Goal: Information Seeking & Learning: Learn about a topic

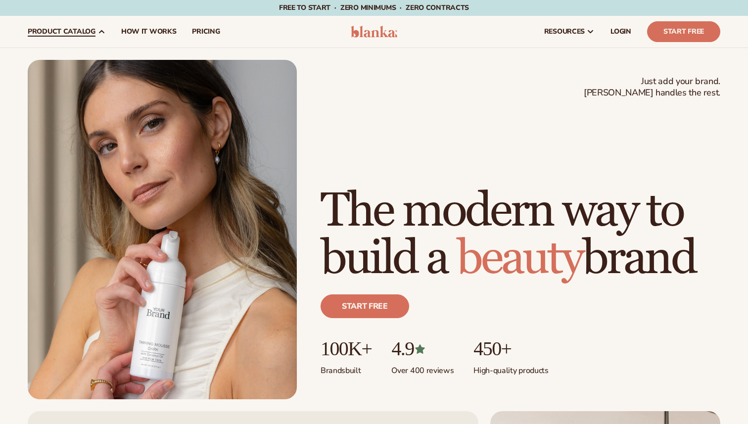
click at [88, 32] on span "product catalog" at bounding box center [62, 32] width 68 height 8
click at [97, 33] on icon at bounding box center [101, 32] width 8 height 8
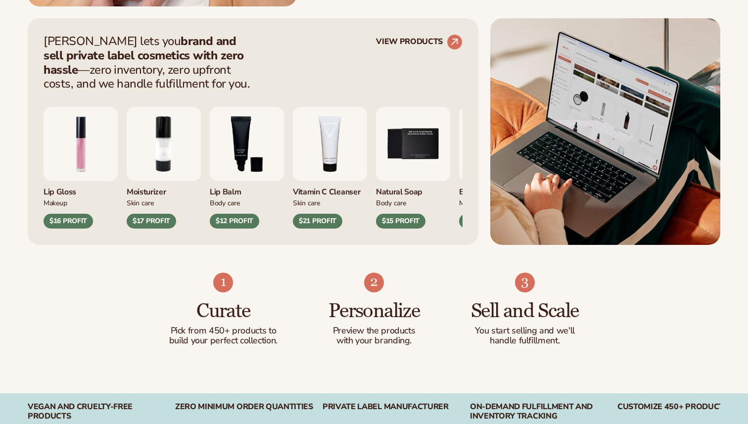
scroll to position [413, 0]
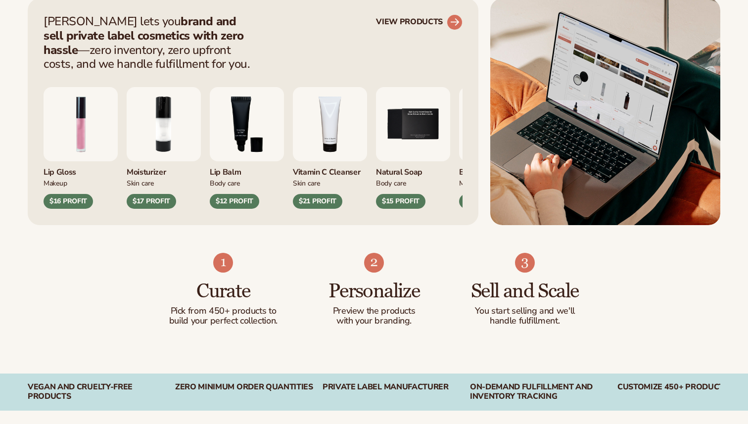
click at [454, 18] on circle at bounding box center [455, 22] width 22 height 22
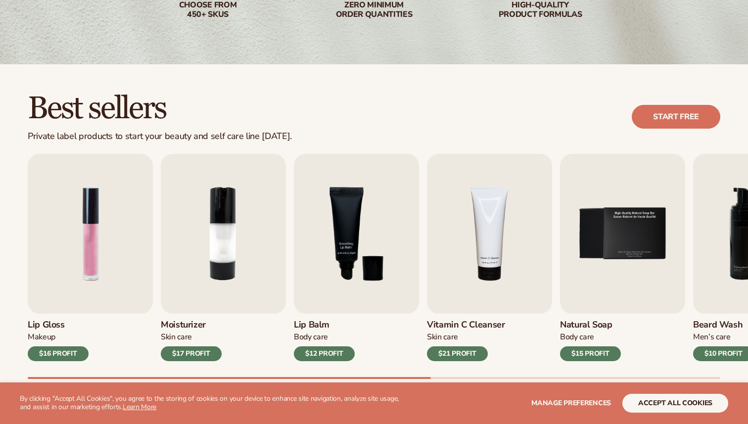
scroll to position [299, 0]
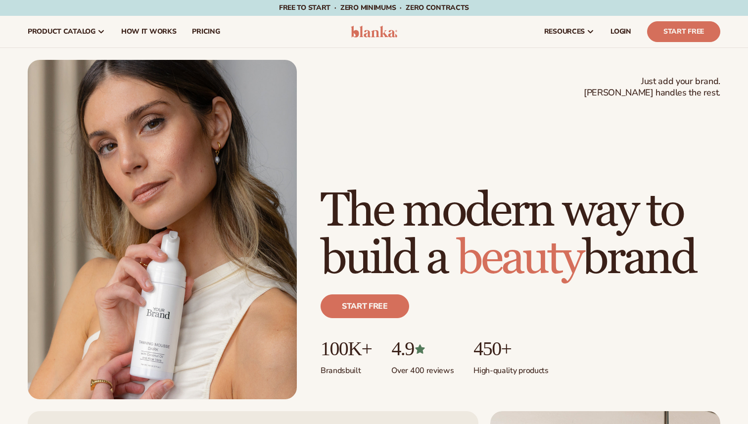
scroll to position [413, 0]
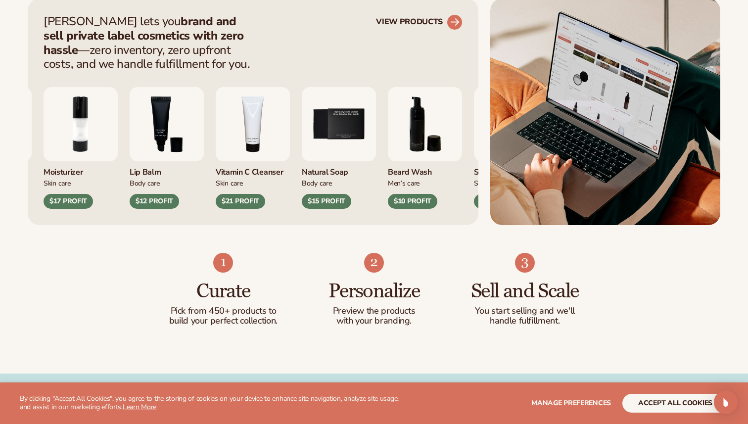
click at [456, 26] on circle at bounding box center [455, 22] width 22 height 22
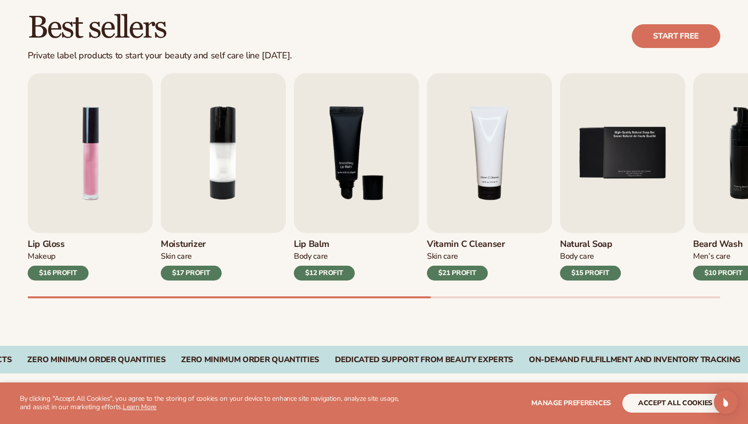
scroll to position [302, 0]
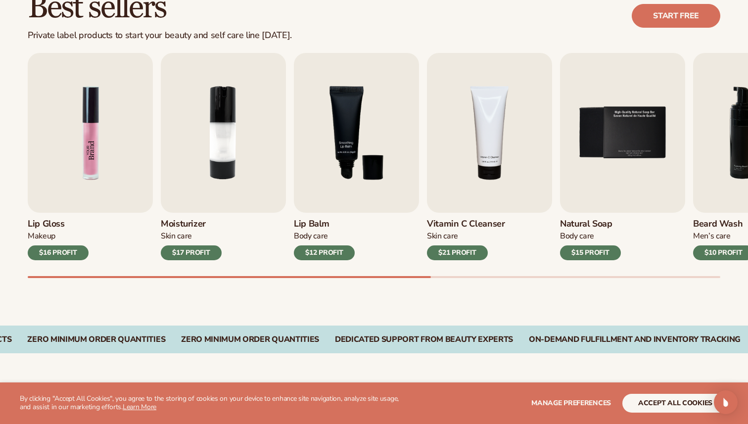
click at [117, 160] on img "1 / 9" at bounding box center [90, 133] width 125 height 160
click at [70, 260] on div "$16 PROFIT" at bounding box center [58, 252] width 61 height 15
click at [69, 249] on div "$16 PROFIT" at bounding box center [58, 252] width 61 height 15
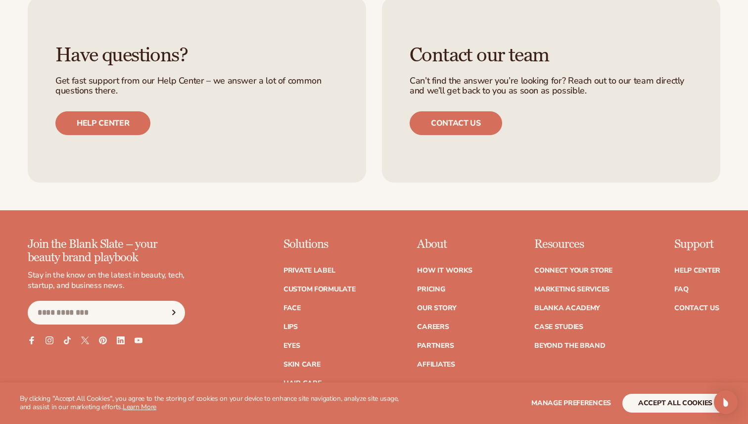
scroll to position [1797, 0]
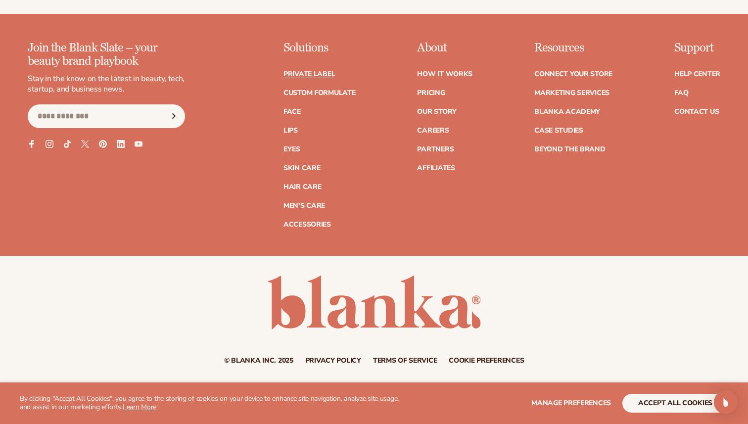
click at [299, 77] on link "Private label" at bounding box center [309, 74] width 51 height 7
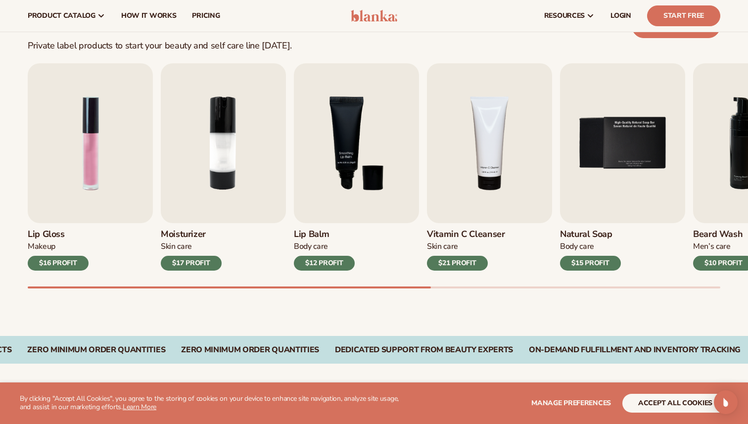
scroll to position [212, 0]
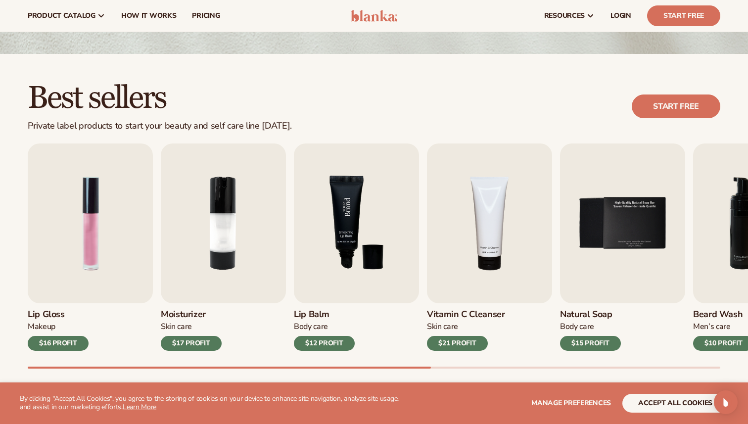
click at [379, 272] on img "3 / 9" at bounding box center [356, 224] width 125 height 160
click at [650, 101] on link "Start free" at bounding box center [676, 107] width 89 height 24
